Goal: Transaction & Acquisition: Book appointment/travel/reservation

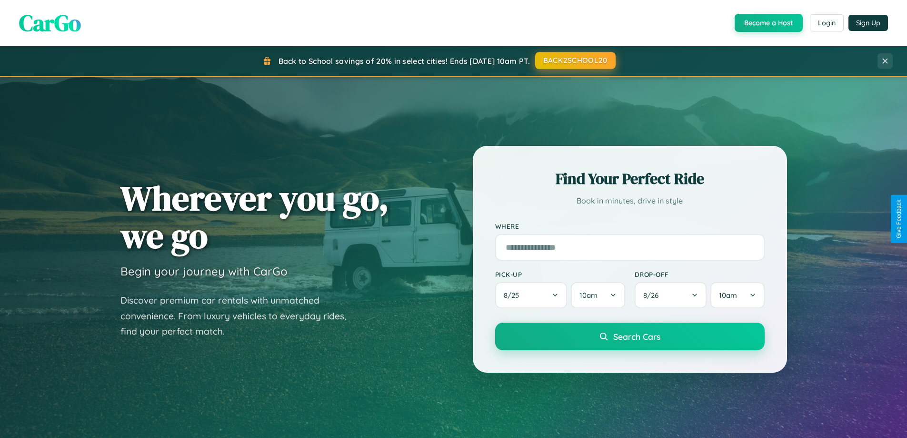
click at [575, 60] on button "BACK2SCHOOL20" at bounding box center [575, 60] width 80 height 17
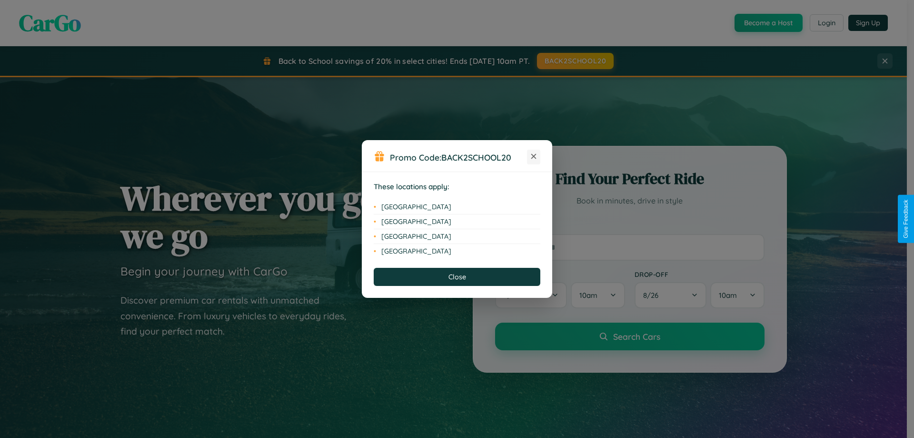
click at [534, 157] on icon at bounding box center [533, 156] width 5 height 5
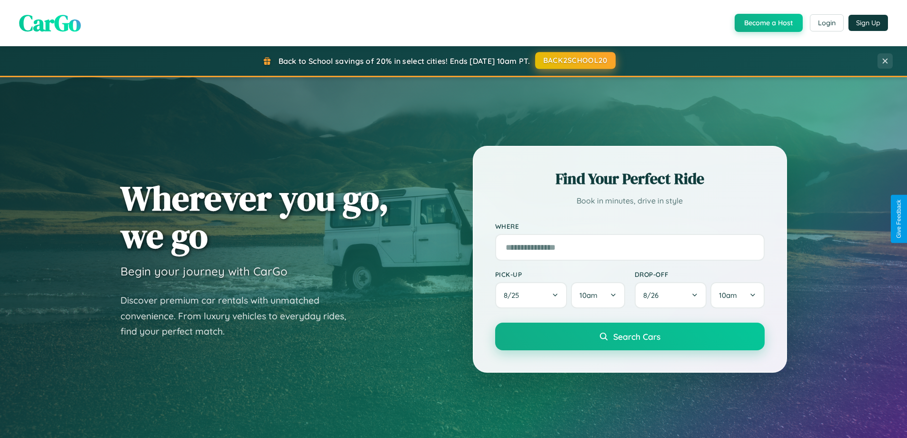
click at [575, 60] on button "BACK2SCHOOL20" at bounding box center [575, 60] width 80 height 17
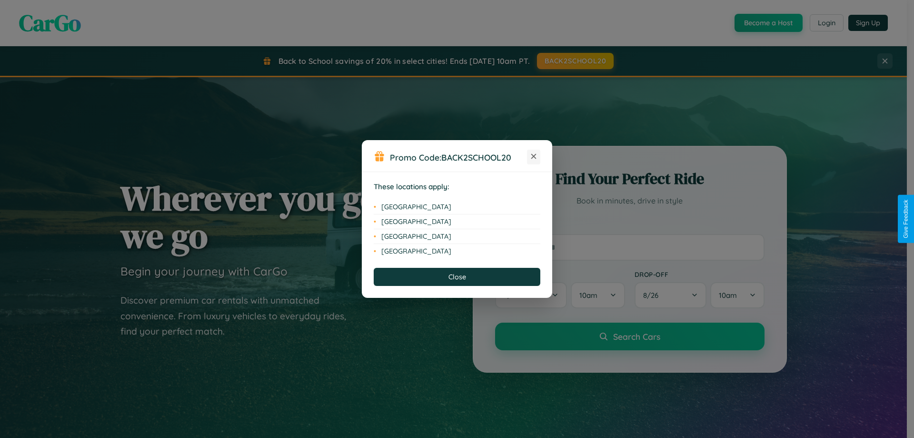
click at [534, 157] on icon at bounding box center [533, 156] width 5 height 5
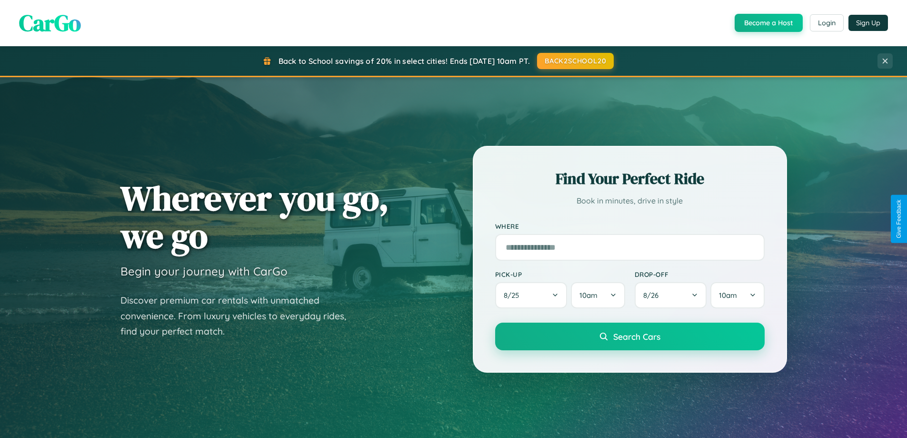
scroll to position [28, 0]
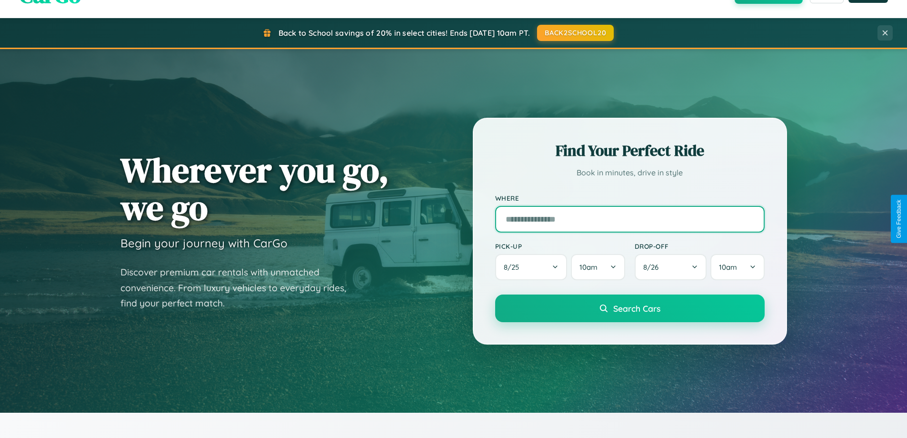
click at [630, 219] on input "text" at bounding box center [630, 219] width 270 height 27
type input "**********"
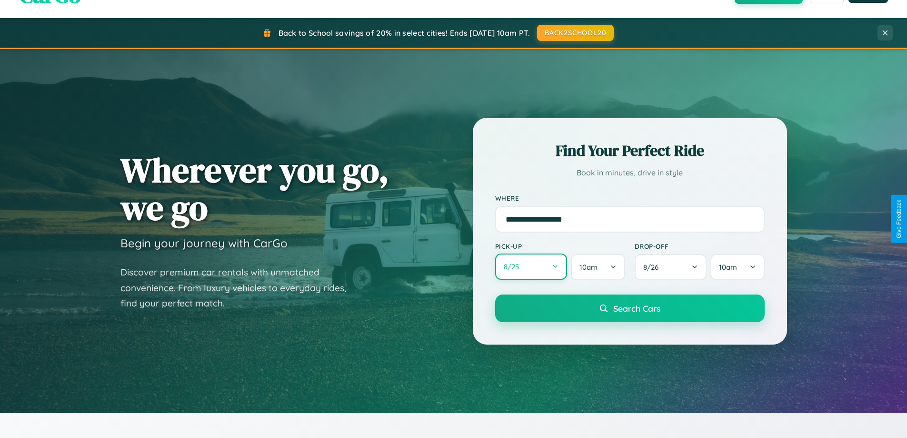
click at [531, 267] on button "8 / 25" at bounding box center [531, 266] width 72 height 26
select select "*"
select select "****"
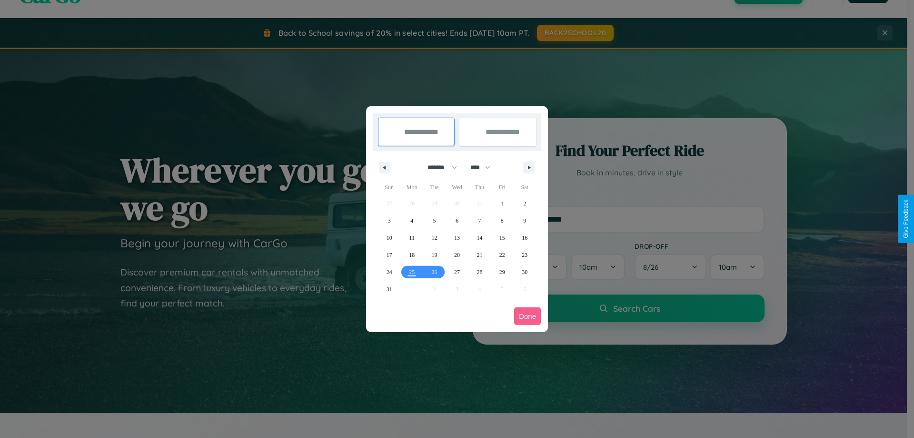
drag, startPoint x: 438, startPoint y: 167, endPoint x: 457, endPoint y: 191, distance: 30.5
click at [438, 167] on select "******* ******** ***** ***** *** **** **** ****** ********* ******* ******** **…" at bounding box center [441, 168] width 40 height 16
select select "*"
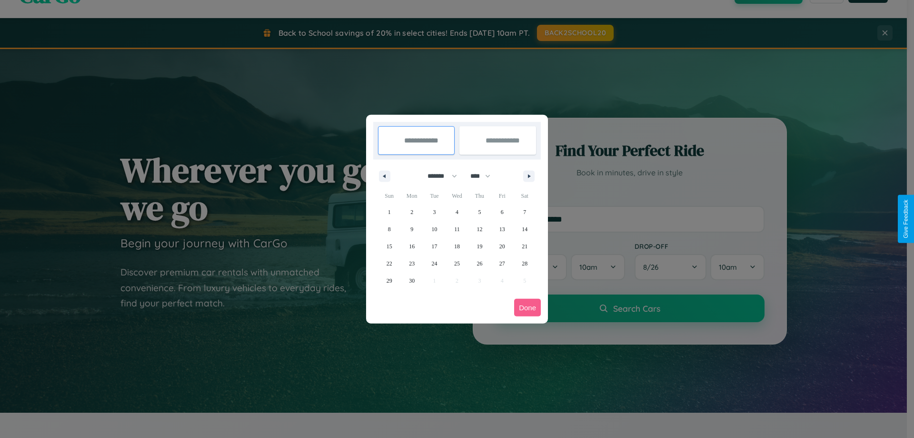
click at [485, 176] on select "**** **** **** **** **** **** **** **** **** **** **** **** **** **** **** ****…" at bounding box center [480, 176] width 29 height 16
select select "****"
click at [480, 229] on span "11" at bounding box center [480, 228] width 6 height 17
type input "**********"
click at [525, 246] on span "20" at bounding box center [525, 246] width 6 height 17
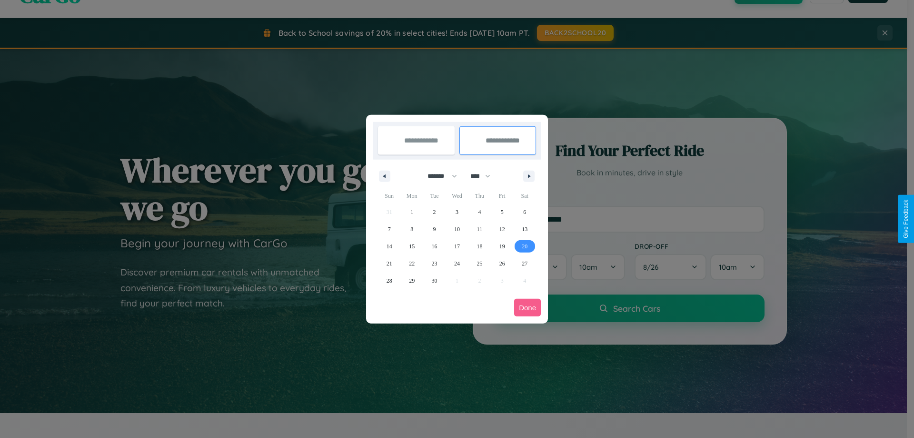
type input "**********"
click at [528, 307] on button "Done" at bounding box center [527, 308] width 27 height 18
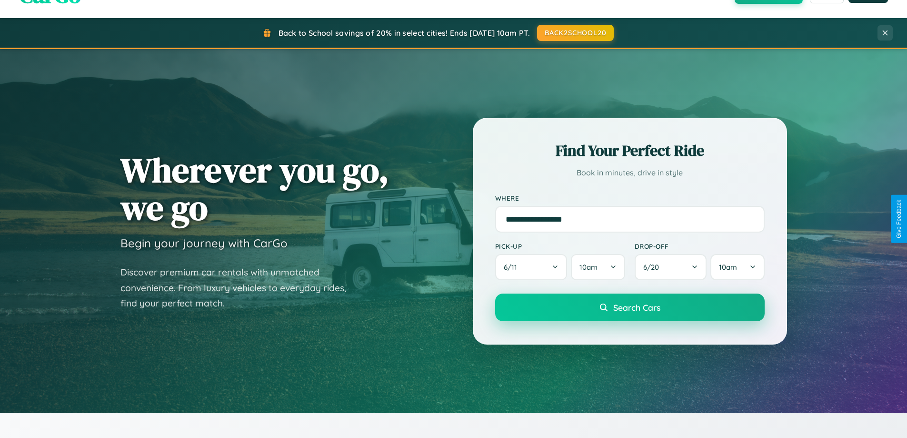
click at [630, 307] on span "Search Cars" at bounding box center [636, 307] width 47 height 10
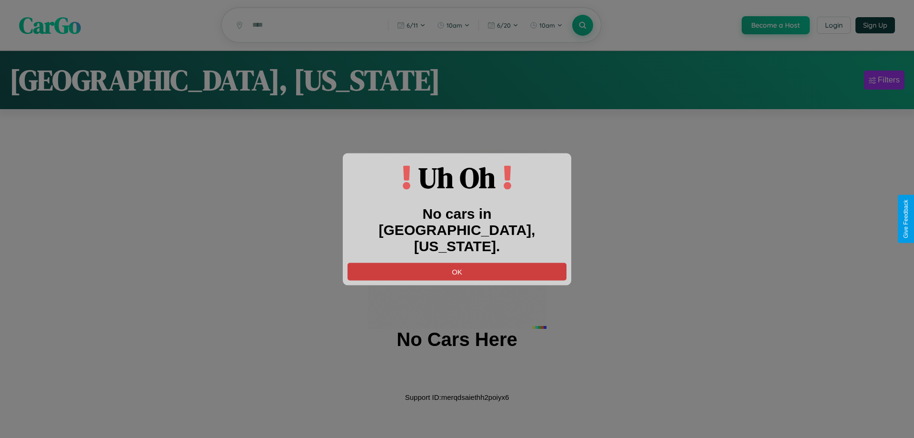
click at [457, 262] on button "OK" at bounding box center [457, 271] width 219 height 18
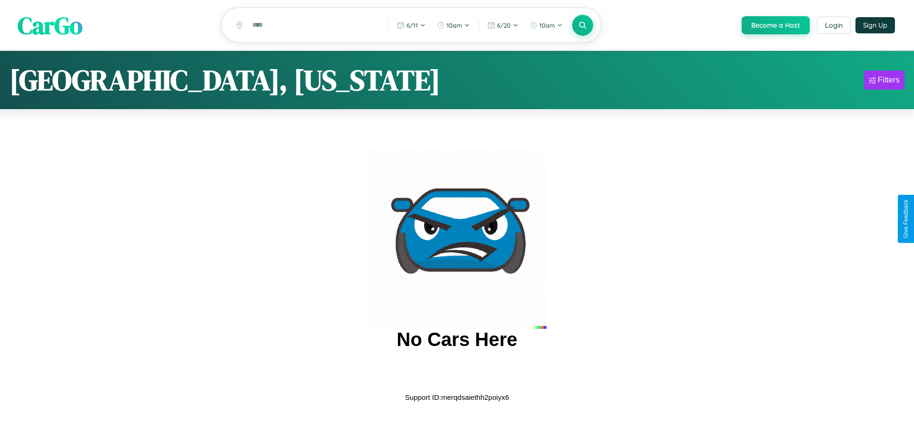
click at [50, 26] on span "CarGo" at bounding box center [50, 25] width 65 height 33
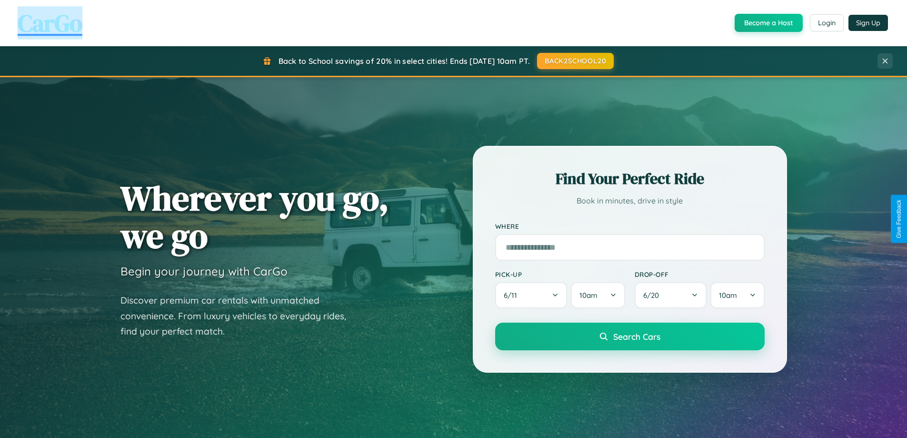
scroll to position [411, 0]
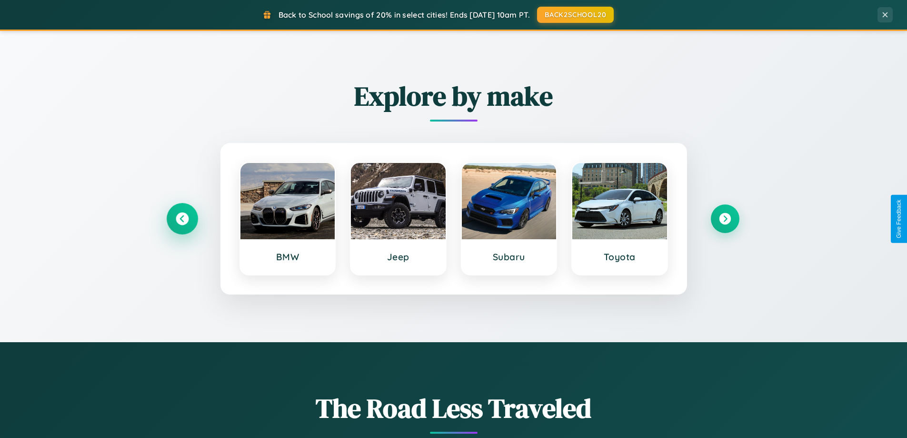
click at [182, 219] on icon at bounding box center [182, 218] width 13 height 13
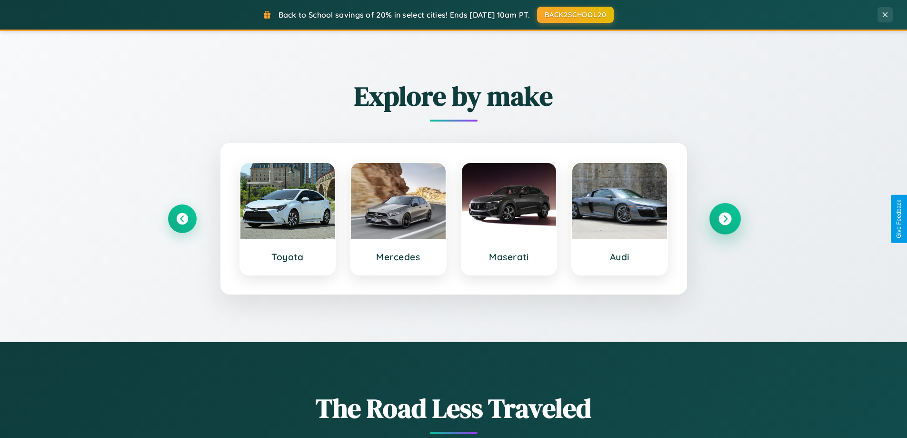
click at [725, 219] on icon at bounding box center [725, 218] width 13 height 13
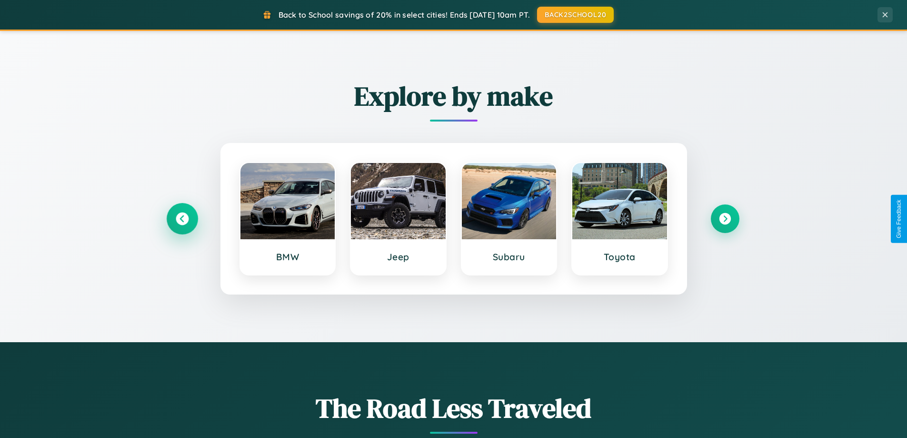
click at [182, 219] on icon at bounding box center [182, 218] width 13 height 13
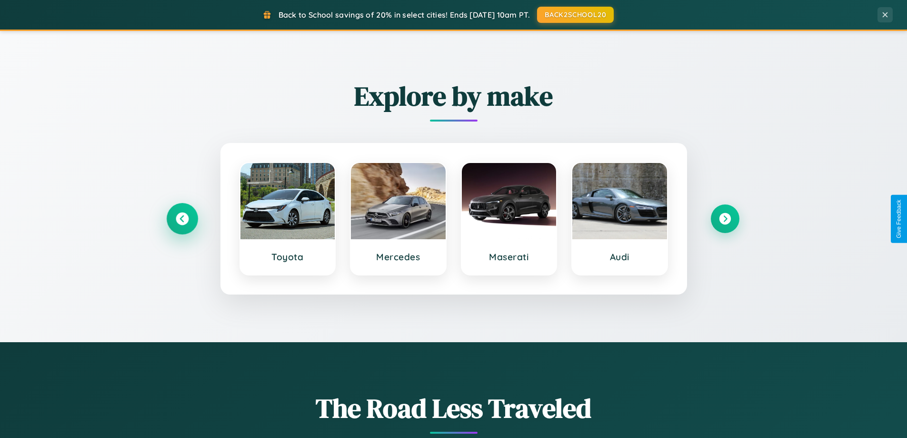
click at [182, 219] on icon at bounding box center [182, 218] width 13 height 13
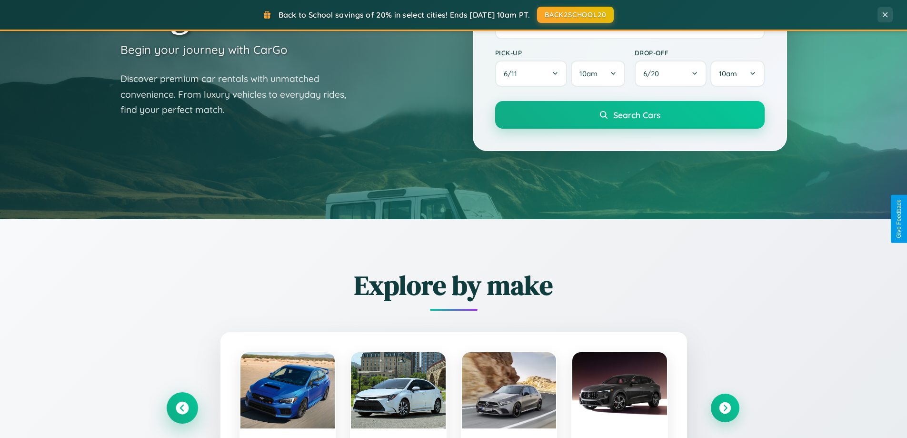
scroll to position [0, 0]
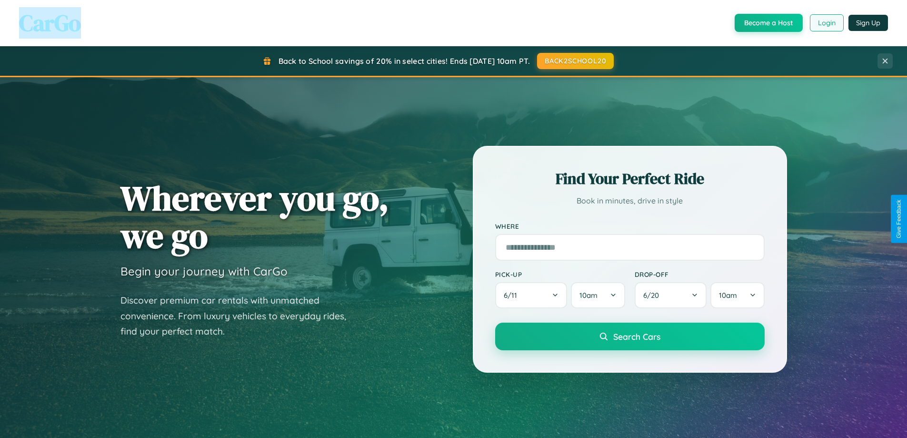
click at [826, 23] on button "Login" at bounding box center [827, 22] width 34 height 17
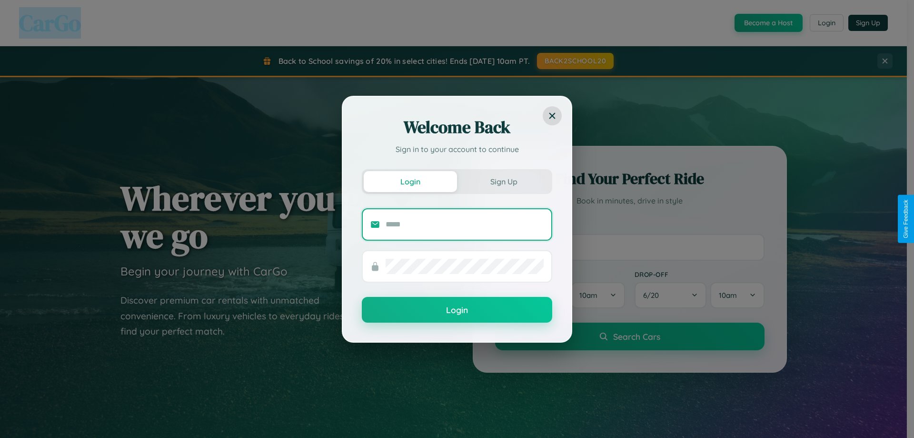
click at [465, 224] on input "text" at bounding box center [465, 224] width 158 height 15
type input "**********"
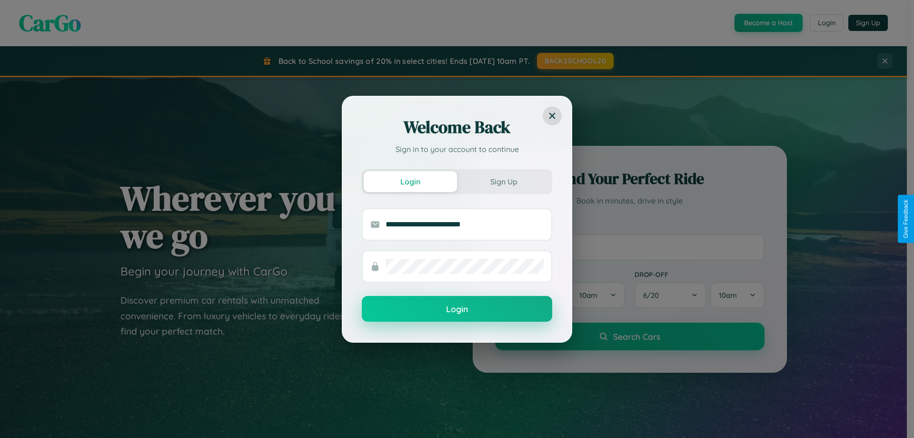
click at [457, 309] on button "Login" at bounding box center [457, 309] width 190 height 26
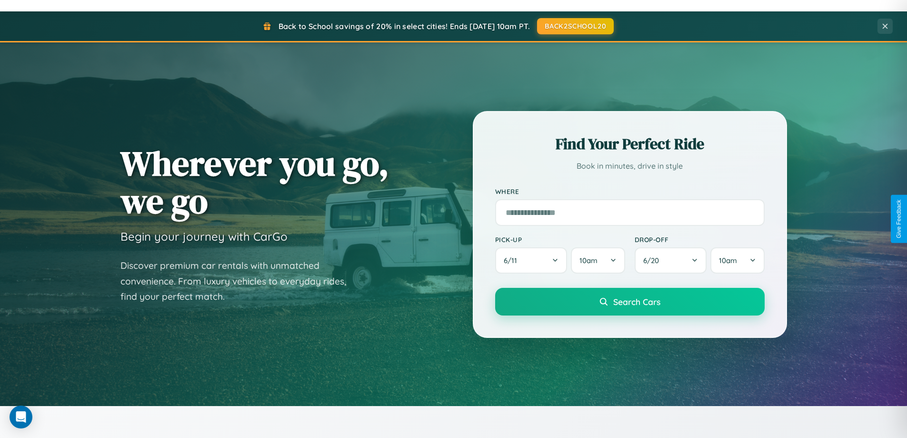
scroll to position [655, 0]
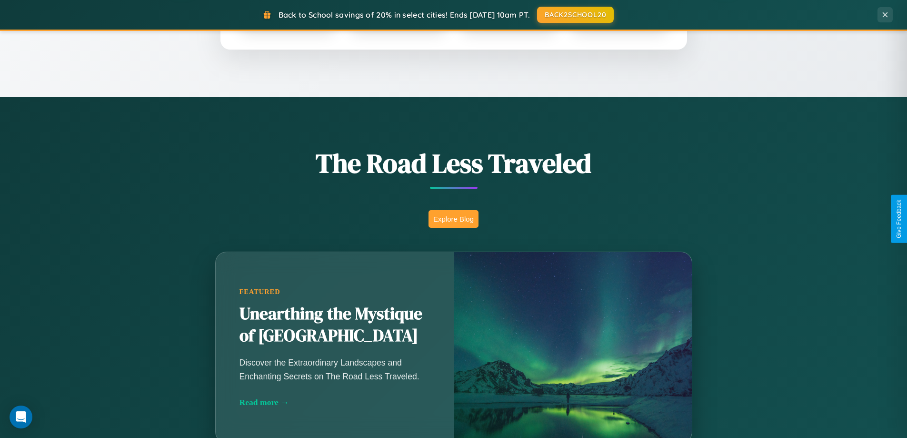
click at [453, 219] on button "Explore Blog" at bounding box center [454, 219] width 50 height 18
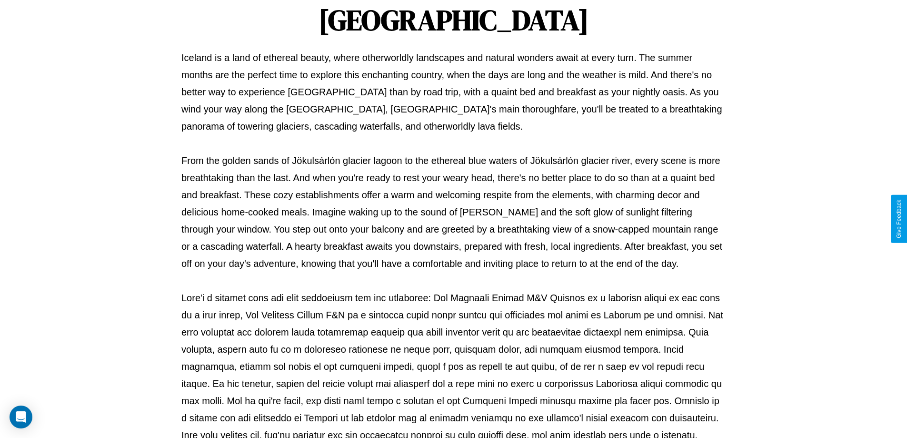
scroll to position [308, 0]
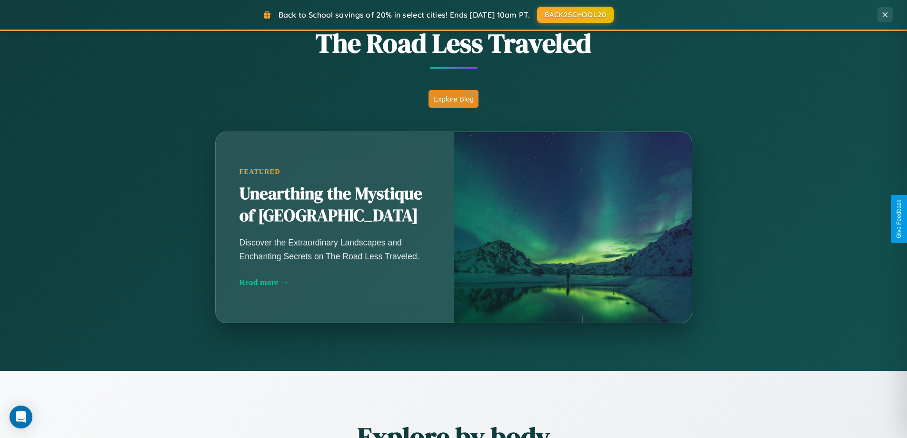
scroll to position [1116, 0]
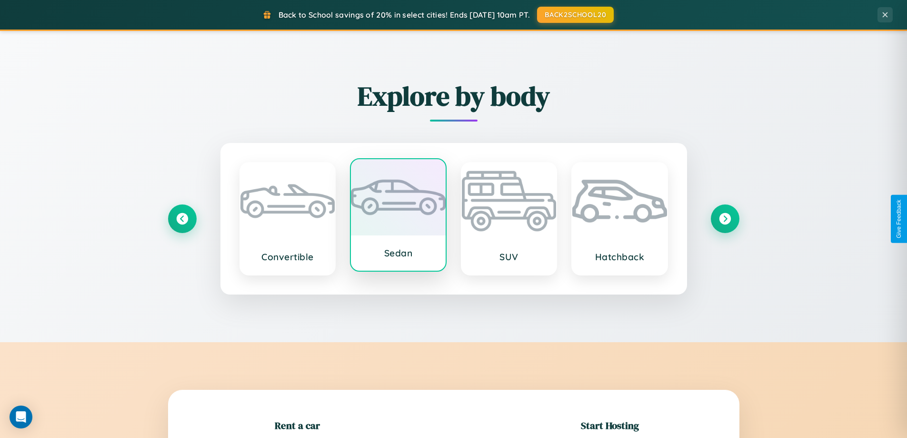
click at [398, 217] on div at bounding box center [398, 197] width 95 height 76
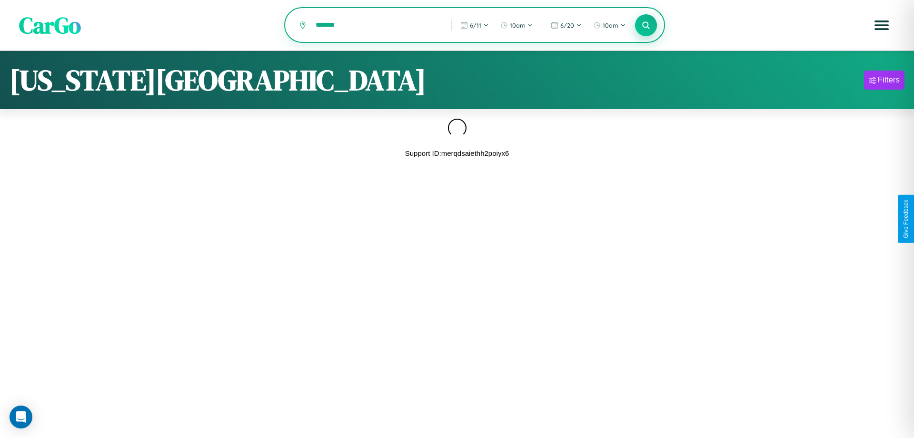
type input "*******"
click at [646, 26] on icon at bounding box center [645, 24] width 9 height 9
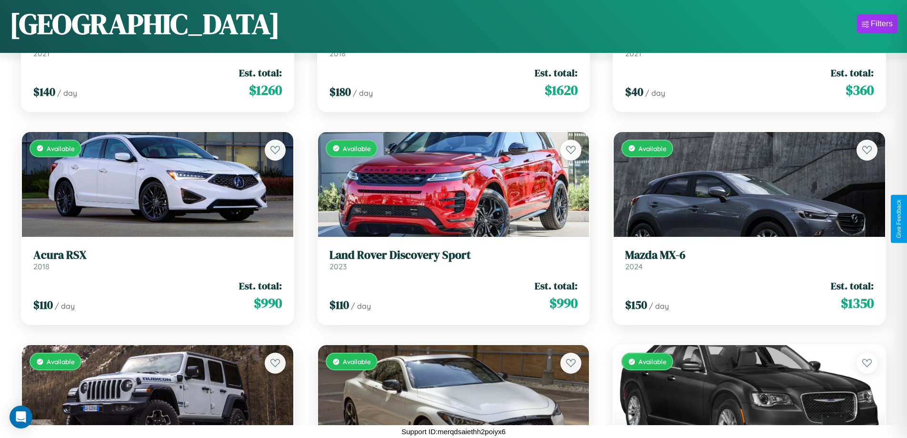
scroll to position [10157, 0]
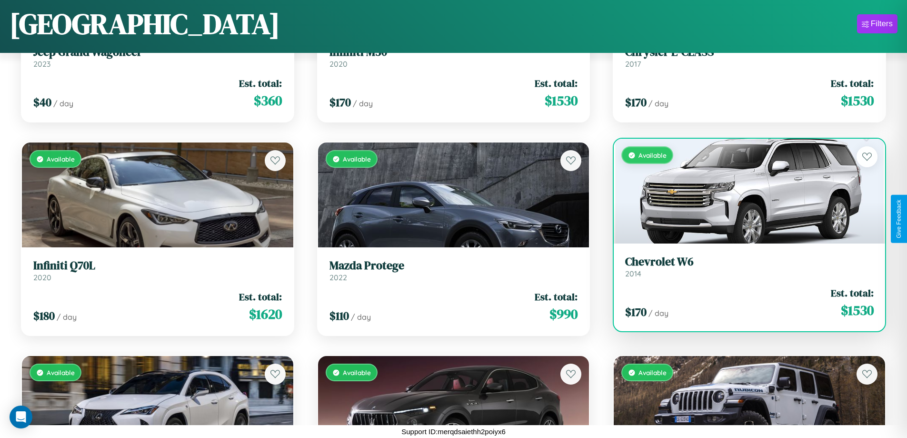
click at [743, 191] on div "Available" at bounding box center [749, 191] width 271 height 105
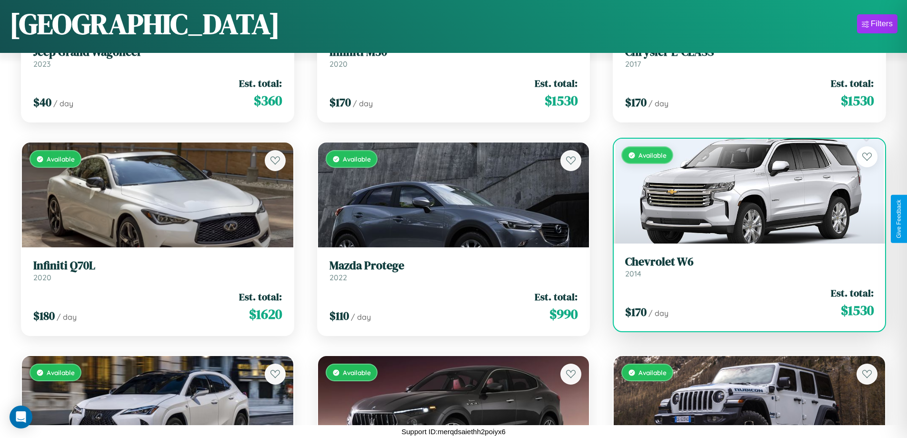
click at [743, 191] on div "Available" at bounding box center [749, 191] width 271 height 105
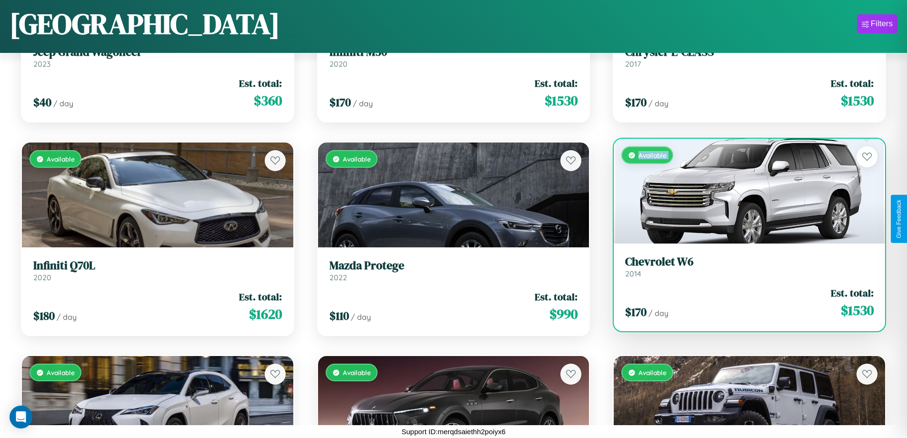
click at [743, 191] on div "Available" at bounding box center [749, 191] width 271 height 105
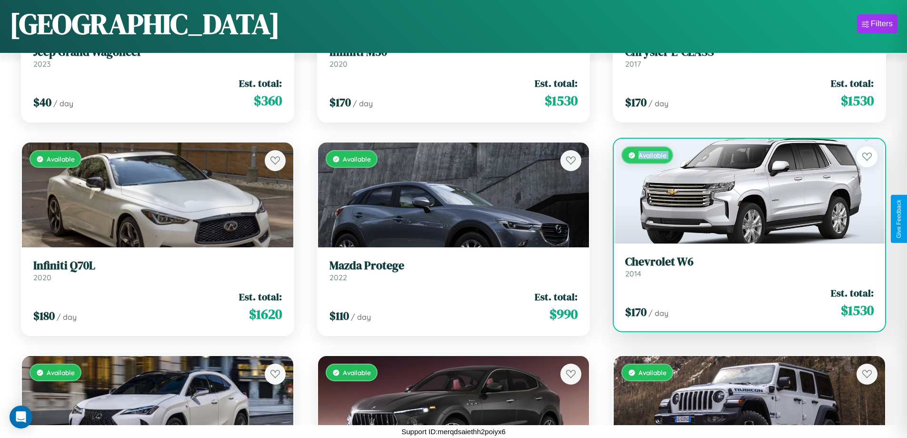
click at [743, 191] on div "Available" at bounding box center [749, 191] width 271 height 105
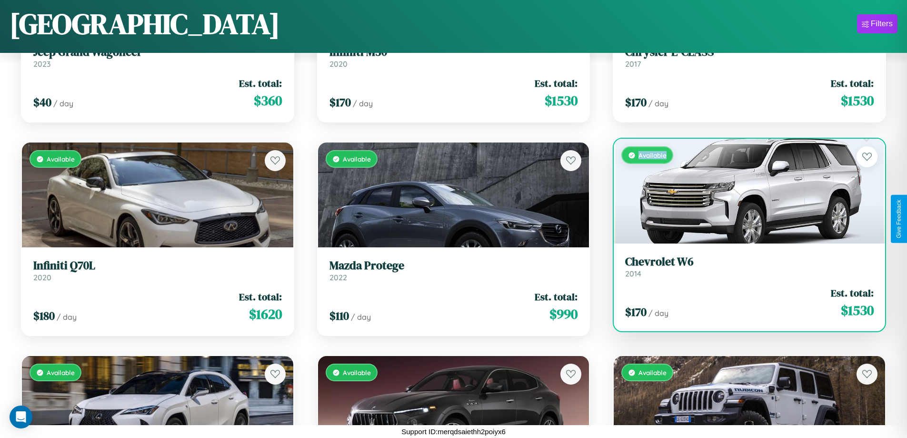
click at [743, 191] on div "Available" at bounding box center [749, 191] width 271 height 105
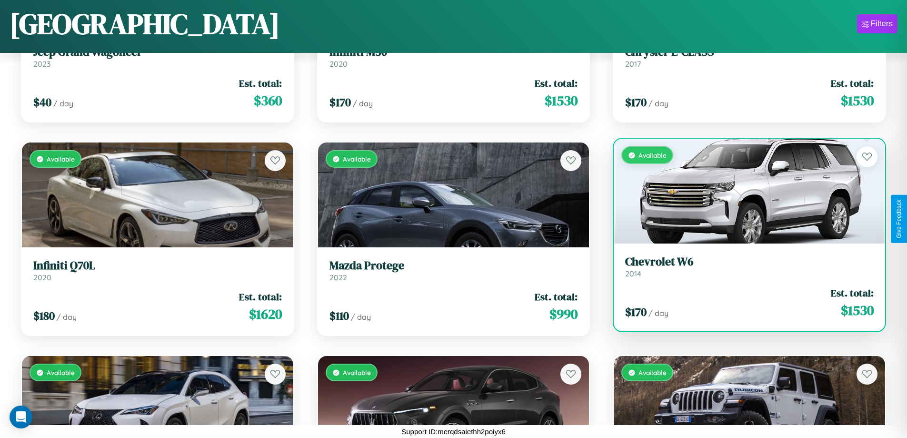
click at [743, 266] on h3 "Chevrolet W6" at bounding box center [749, 262] width 249 height 14
